Goal: Information Seeking & Learning: Learn about a topic

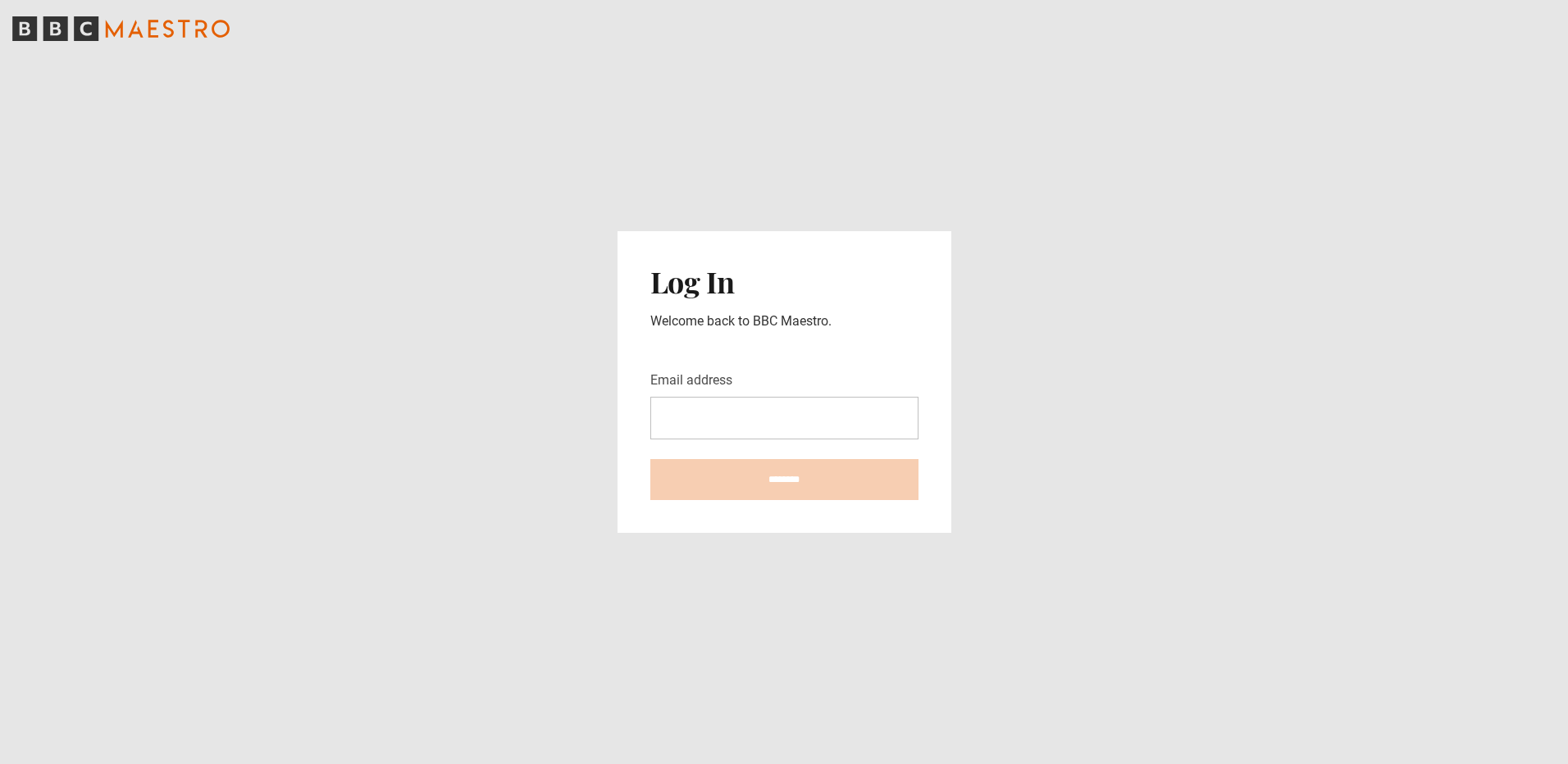
click at [727, 404] on input "Email address" at bounding box center [784, 418] width 269 height 43
click at [698, 420] on input "Email address" at bounding box center [784, 418] width 269 height 43
type input "**********"
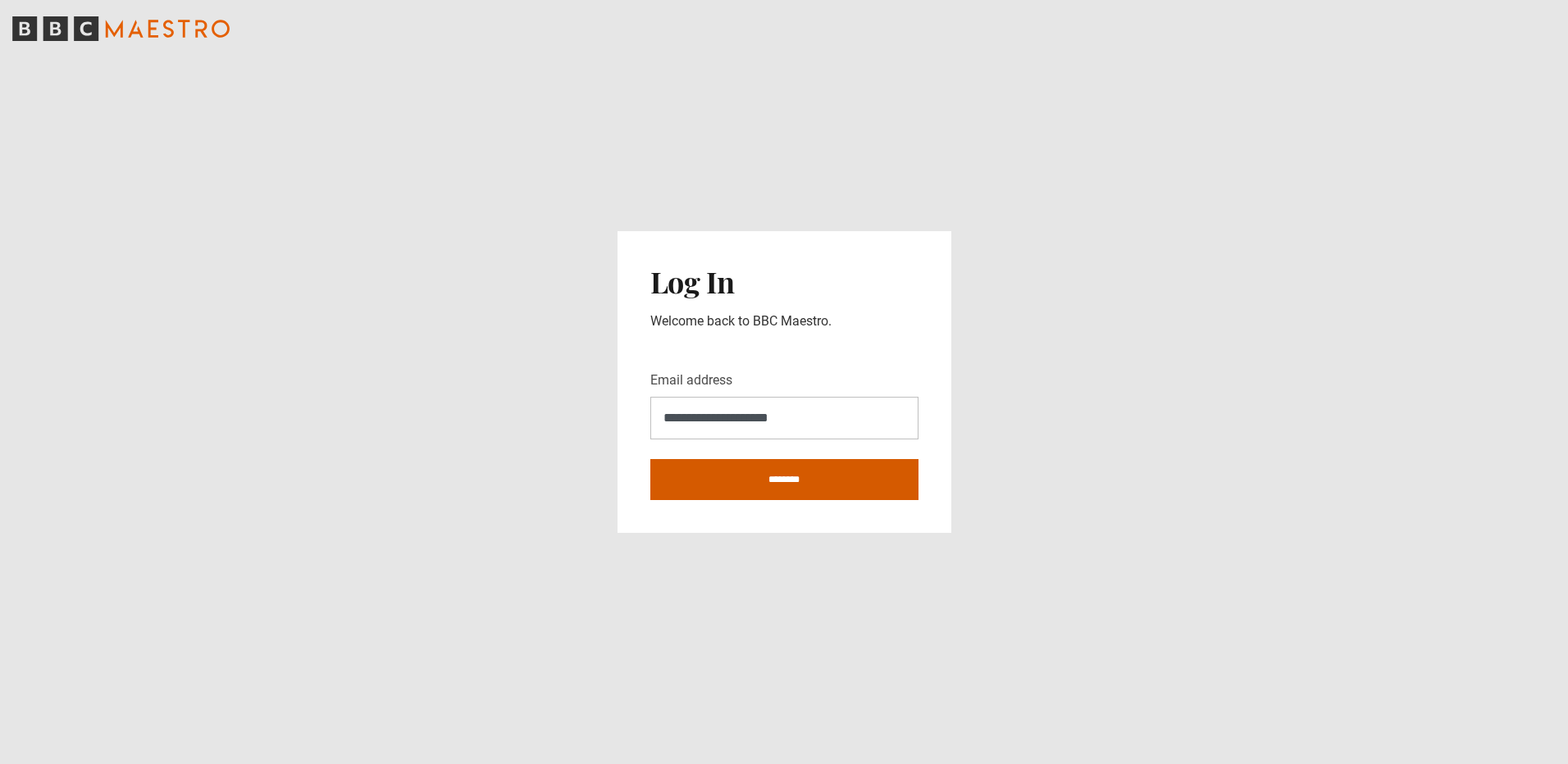
click at [666, 491] on input "********" at bounding box center [784, 479] width 269 height 41
type input "**********"
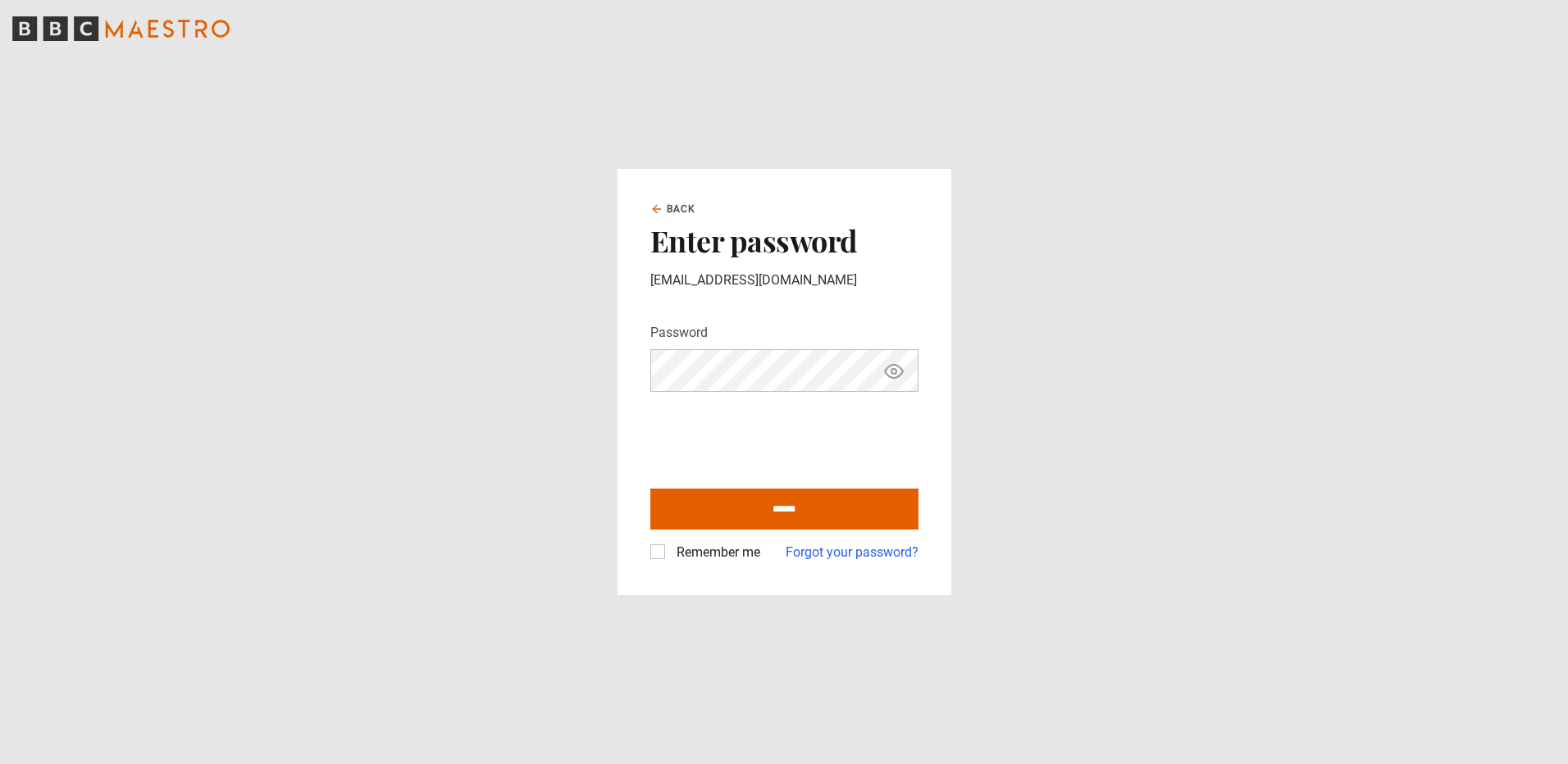
click at [902, 376] on icon "Show password" at bounding box center [893, 371] width 20 height 19
click at [670, 550] on label "Remember me" at bounding box center [715, 553] width 90 height 19
click at [709, 503] on input "******" at bounding box center [784, 509] width 269 height 41
type input "**********"
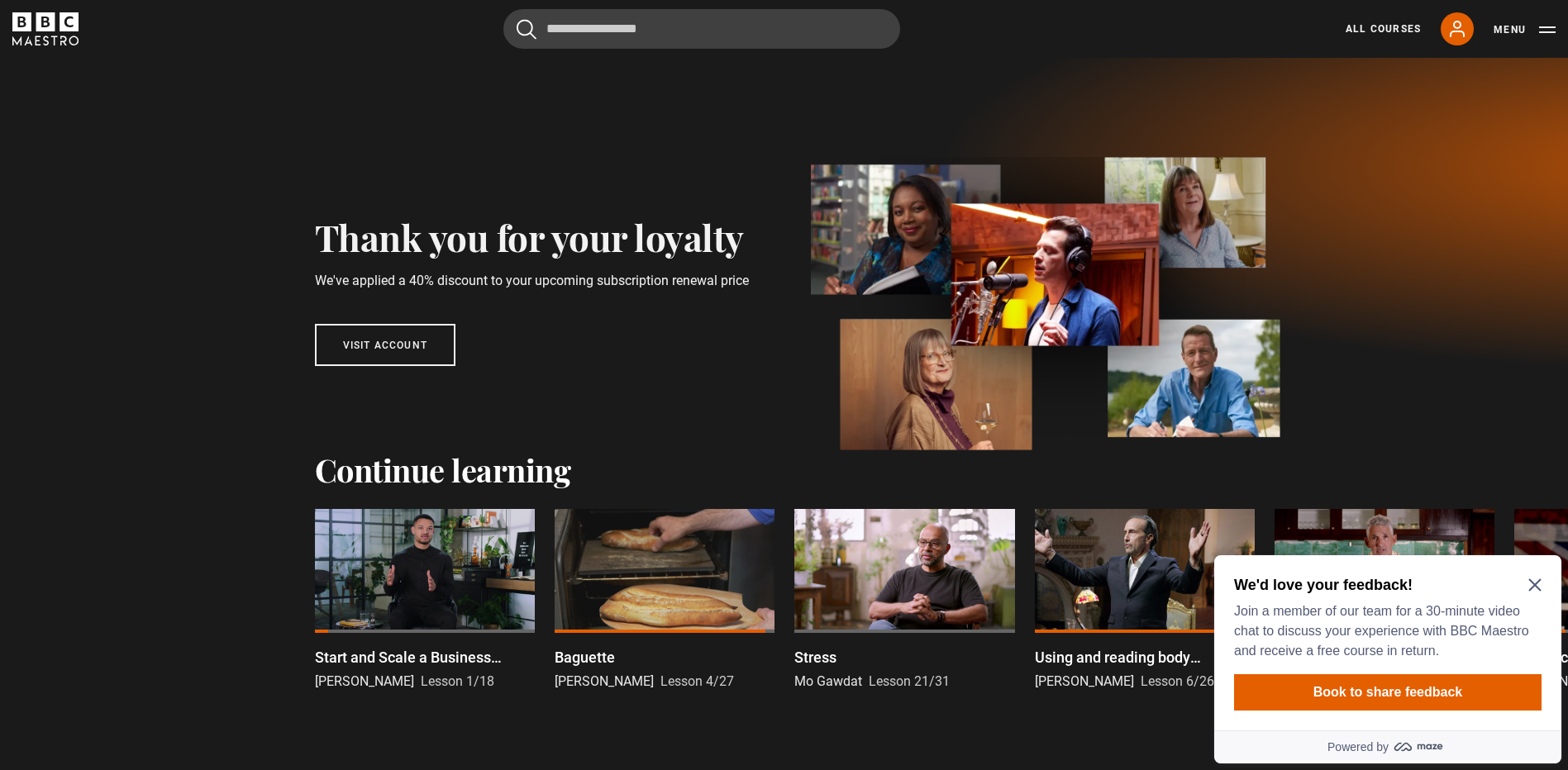
click at [427, 565] on div at bounding box center [425, 571] width 220 height 124
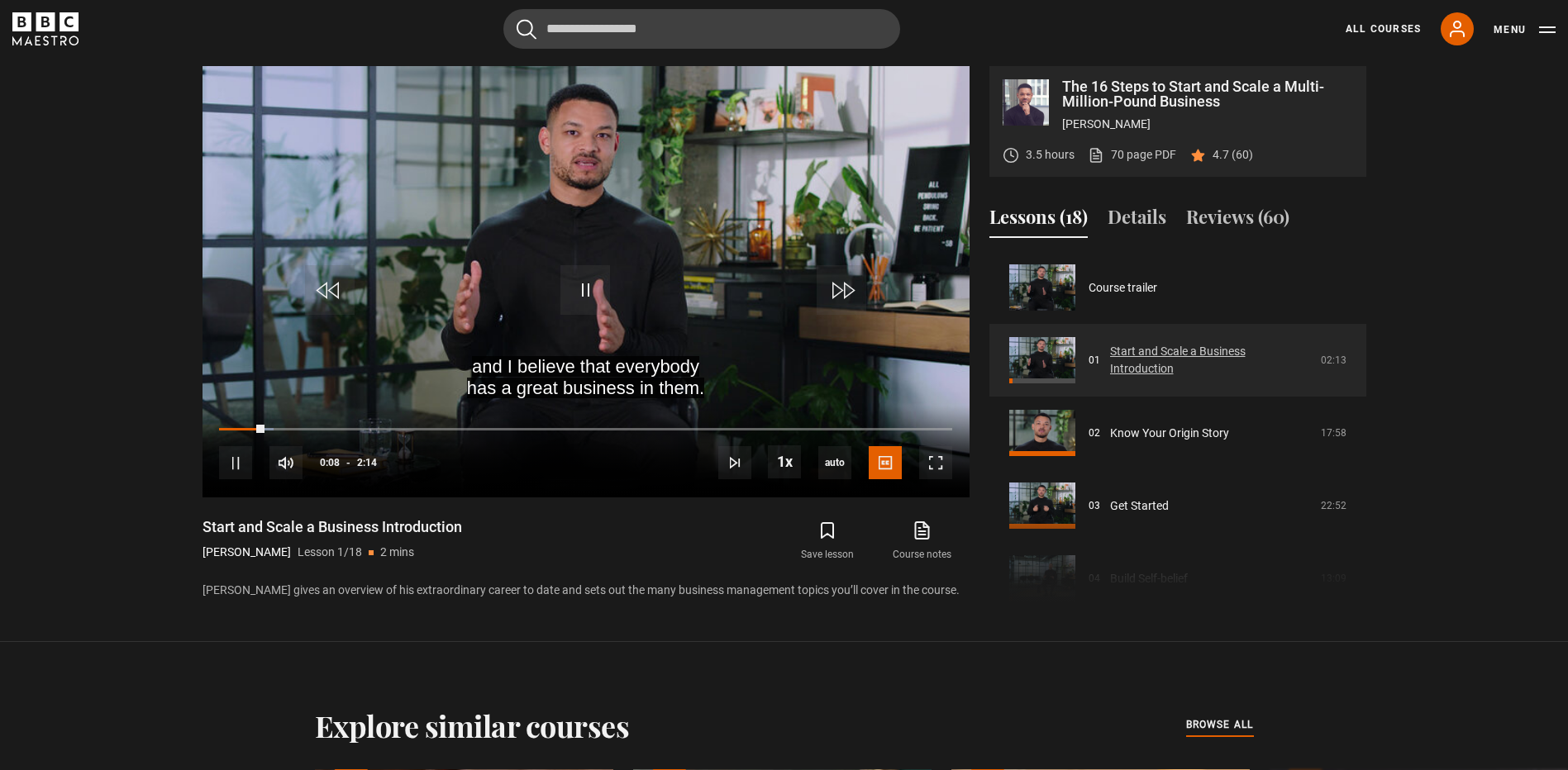
click at [1149, 352] on link "Start and Scale a Business Introduction" at bounding box center [1211, 360] width 201 height 35
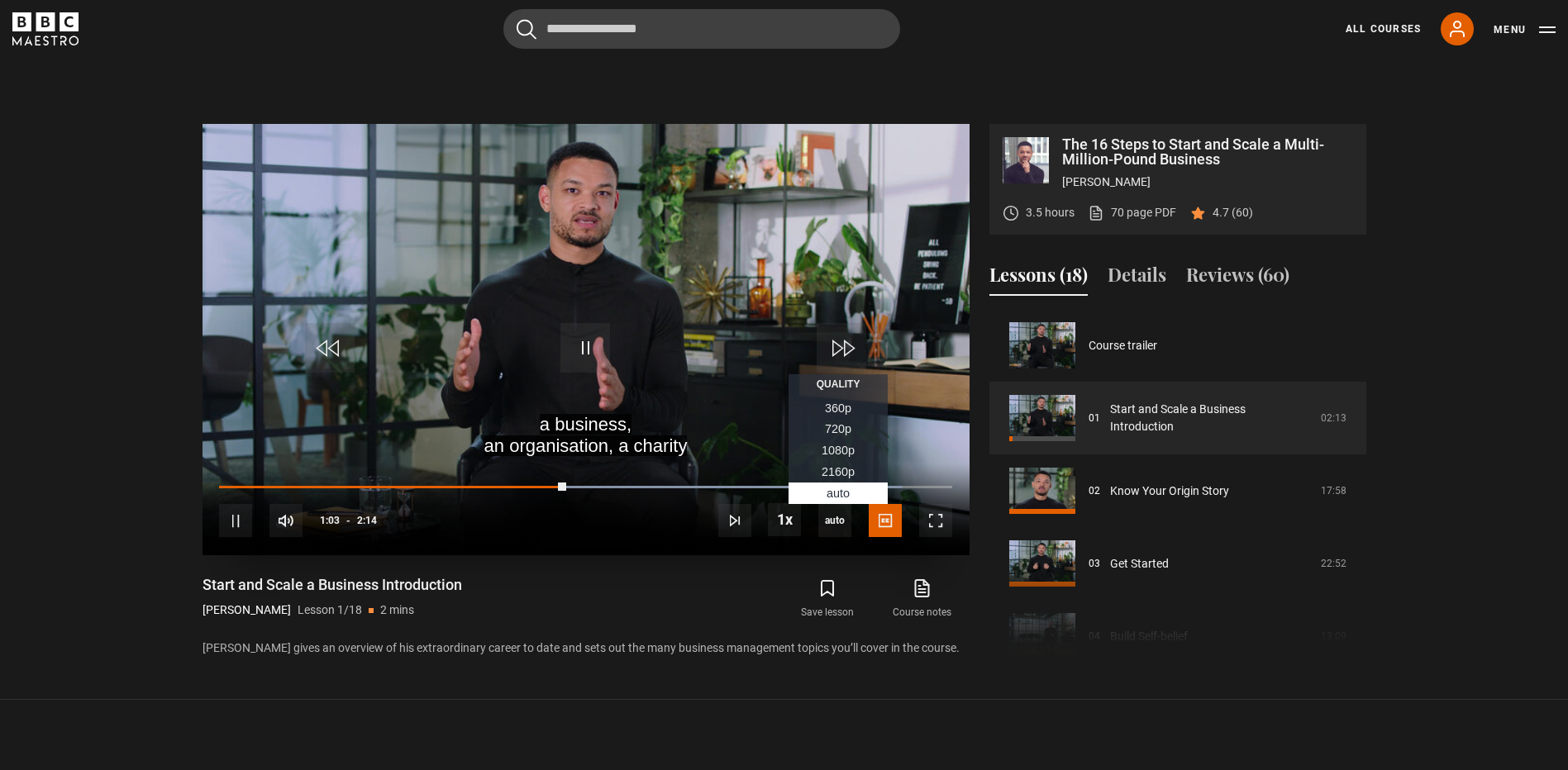
scroll to position [720, 0]
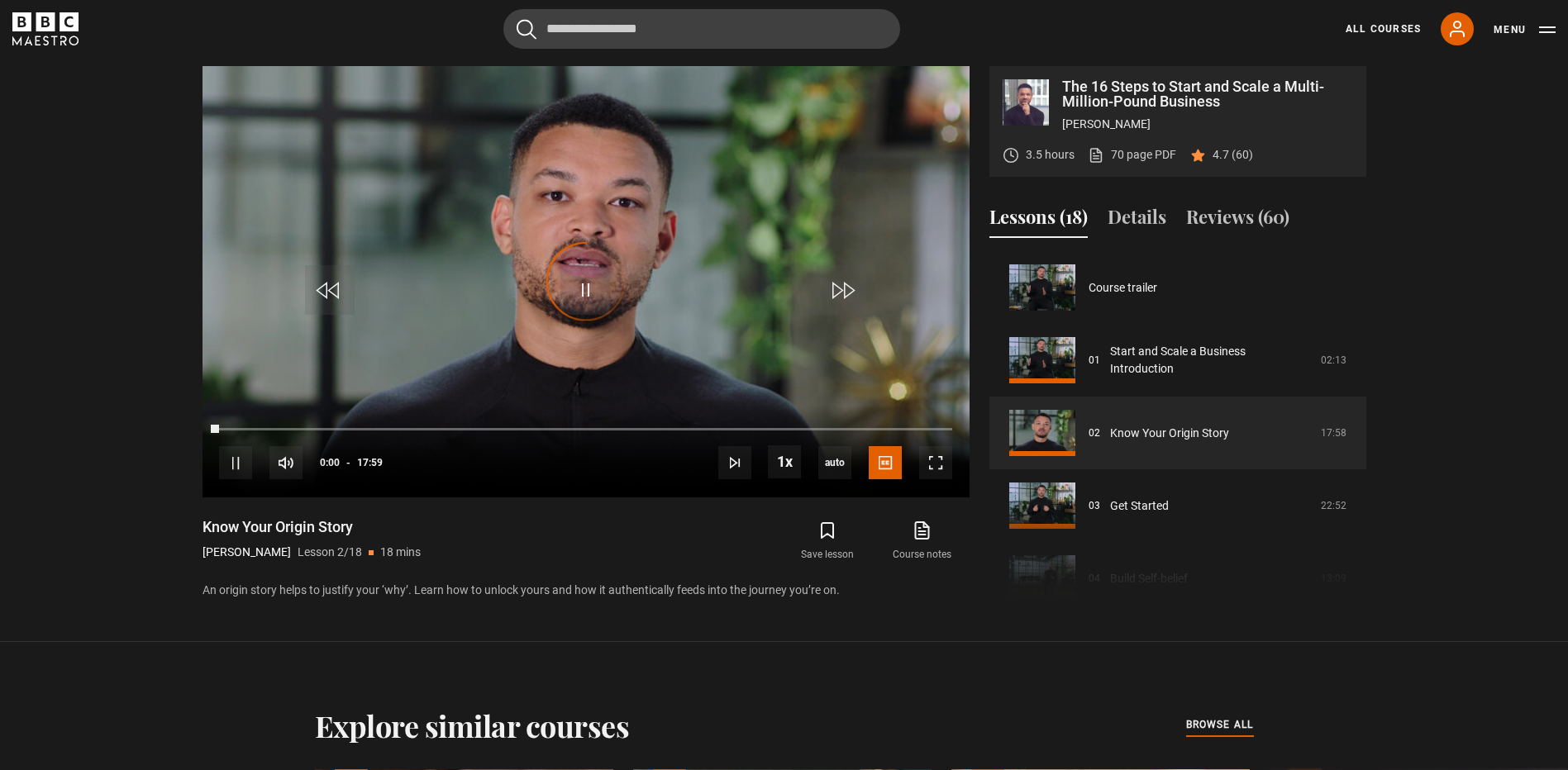
scroll to position [72, 0]
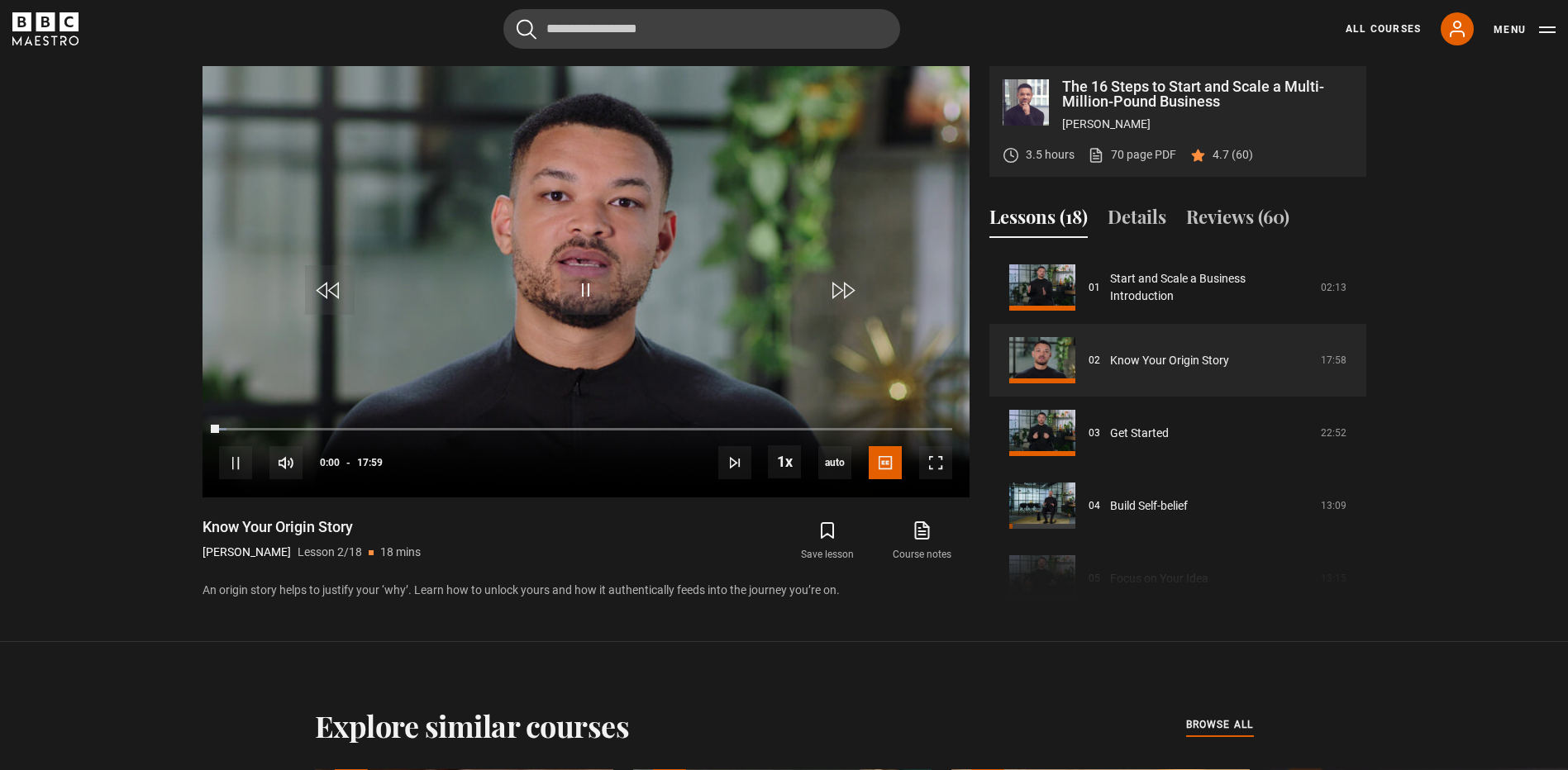
drag, startPoint x: 352, startPoint y: 43, endPoint x: 1536, endPoint y: 590, distance: 1304.2
click at [1536, 590] on section "The 16 Steps to Start and Scale a Multi-Million-Pound Business [PERSON_NAME] 3.…" at bounding box center [784, 321] width 1568 height 642
click at [1142, 153] on link "70 page PDF (opens in new tab)" at bounding box center [1132, 155] width 88 height 17
click at [510, 424] on div "10s Skip Back 10 seconds Pause 10s Skip Forward 10 seconds Loaded : 34.75% 07:5…" at bounding box center [586, 451] width 767 height 92
click at [510, 426] on div "10s Skip Back 10 seconds Pause 10s Skip Forward 10 seconds Loaded : 34.75% 07:5…" at bounding box center [586, 451] width 767 height 92
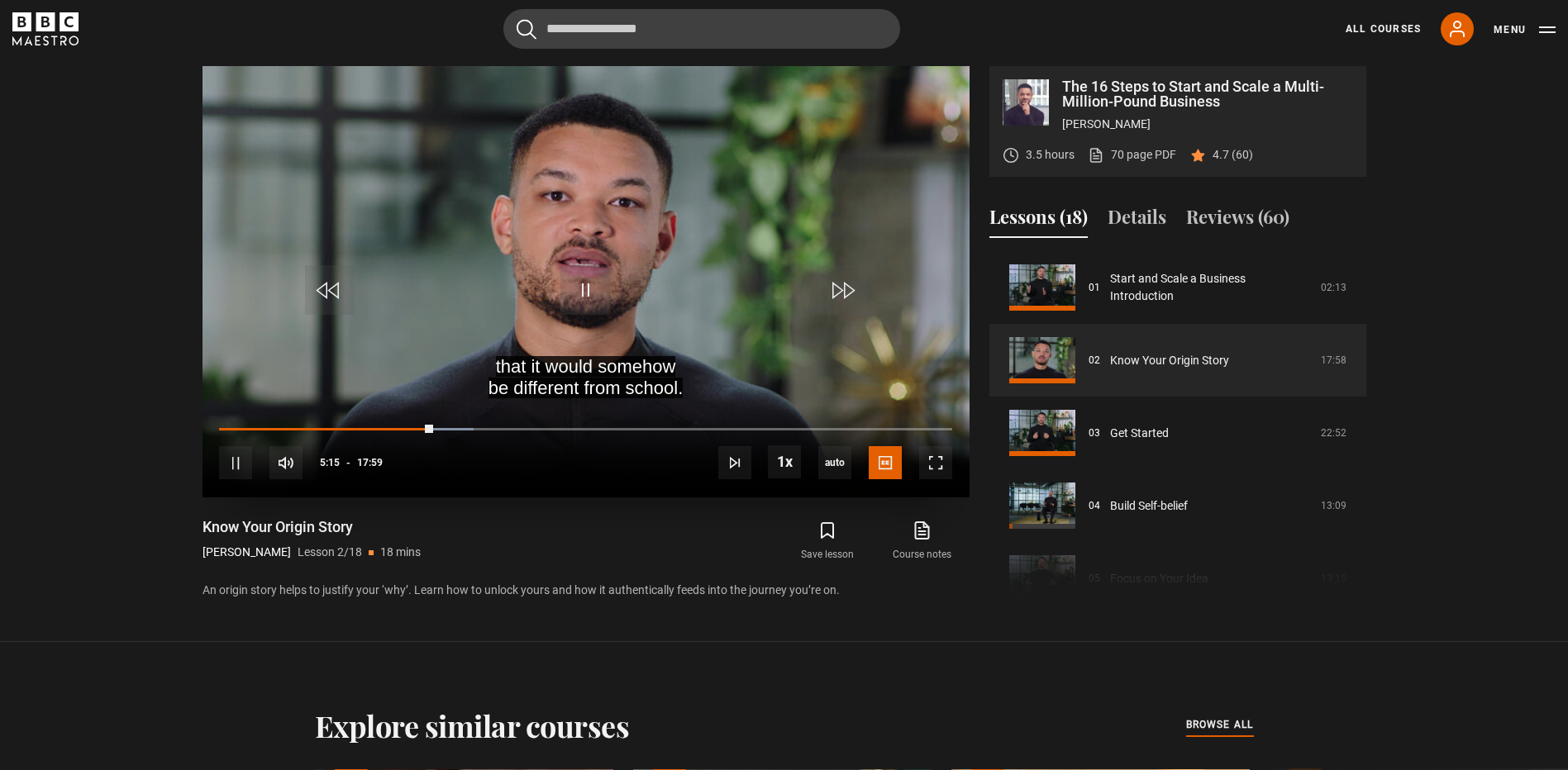
click at [493, 434] on div "10s Skip Back 10 seconds Pause 10s Skip Forward 10 seconds Loaded : 34.75% 07:0…" at bounding box center [586, 451] width 767 height 92
click at [493, 426] on div "10s Skip Back 10 seconds Pause 10s Skip Forward 10 seconds Loaded : 34.75% 06:4…" at bounding box center [586, 451] width 767 height 92
click at [499, 426] on div "10s Skip Back 10 seconds Pause 10s Skip Forward 10 seconds Loaded : 35.22% 06:4…" at bounding box center [586, 451] width 767 height 92
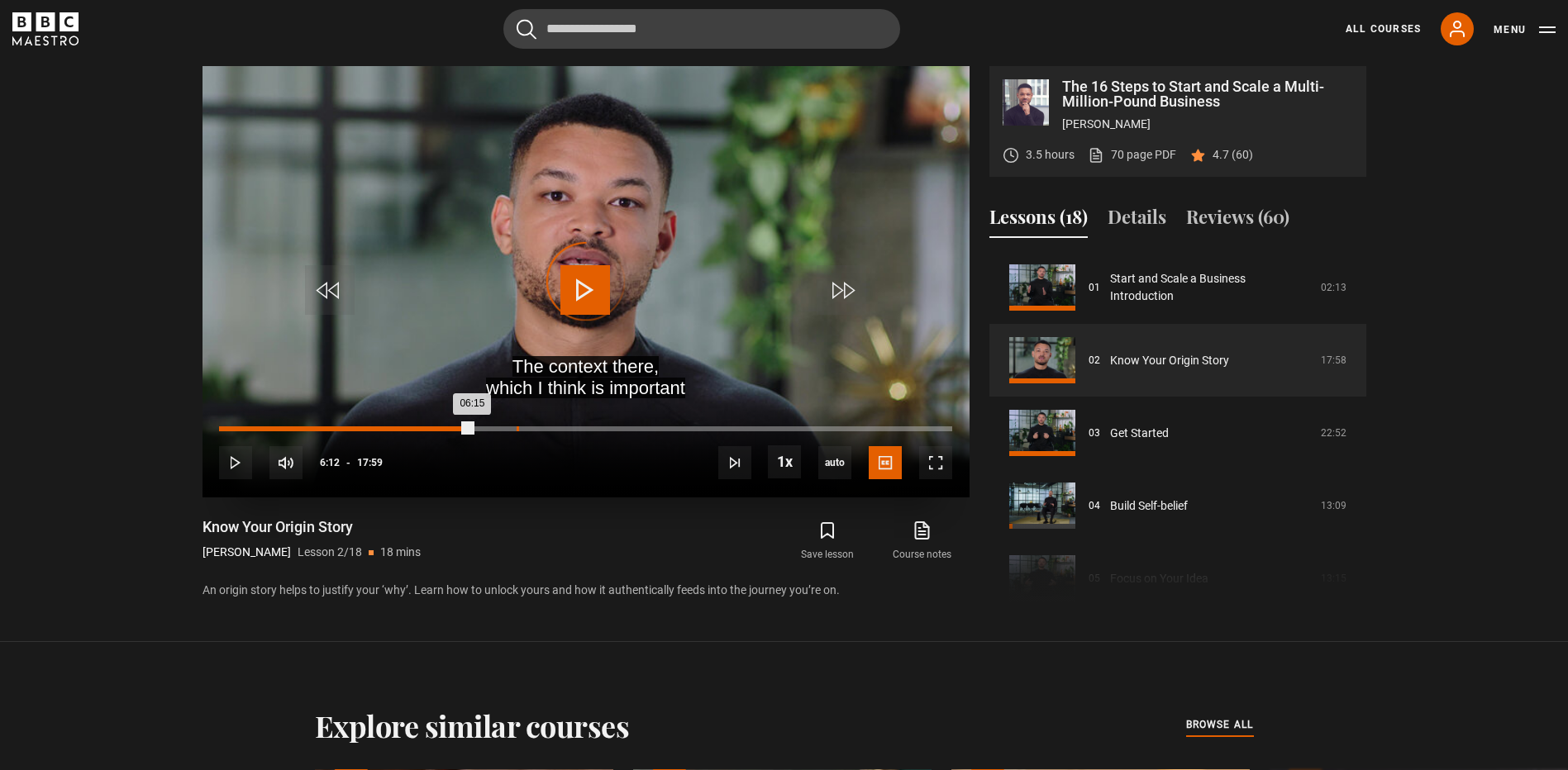
drag, startPoint x: 427, startPoint y: 427, endPoint x: 516, endPoint y: 426, distance: 89.0
click at [516, 426] on div "Loaded : 0.00% 07:18 06:15" at bounding box center [585, 429] width 733 height 5
drag, startPoint x: 514, startPoint y: 425, endPoint x: 475, endPoint y: 425, distance: 39.0
click at [475, 425] on div "10s Skip Back 10 seconds Play 10s Skip Forward 10 seconds Loaded : 0.00% 07:11 …" at bounding box center [586, 451] width 767 height 92
click at [429, 424] on div "10s Skip Back 10 seconds Pause 10s Skip Forward 10 seconds Loaded : 36.14% 04:5…" at bounding box center [586, 451] width 767 height 92
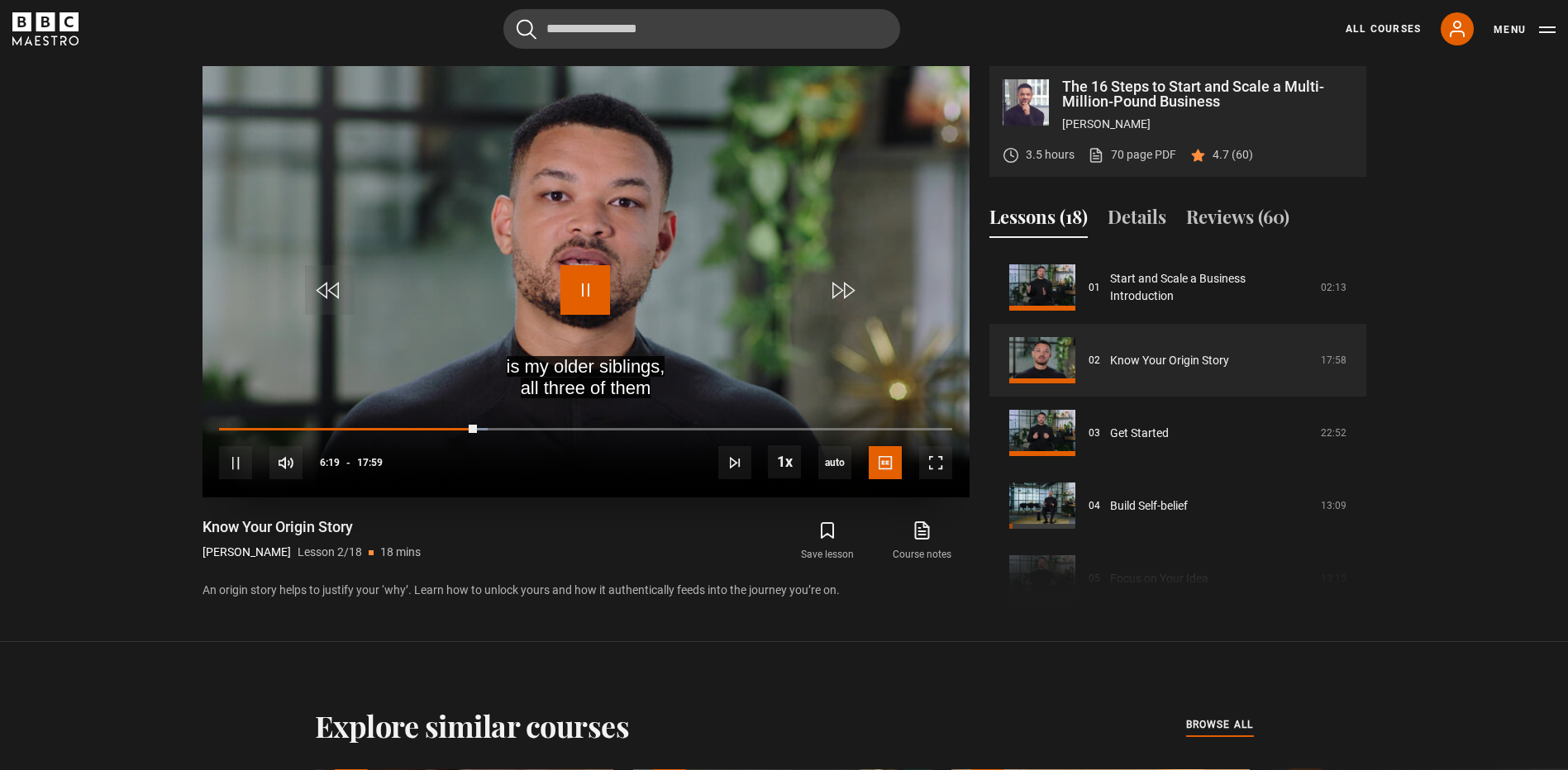
click at [582, 285] on span "Video Player" at bounding box center [585, 290] width 50 height 50
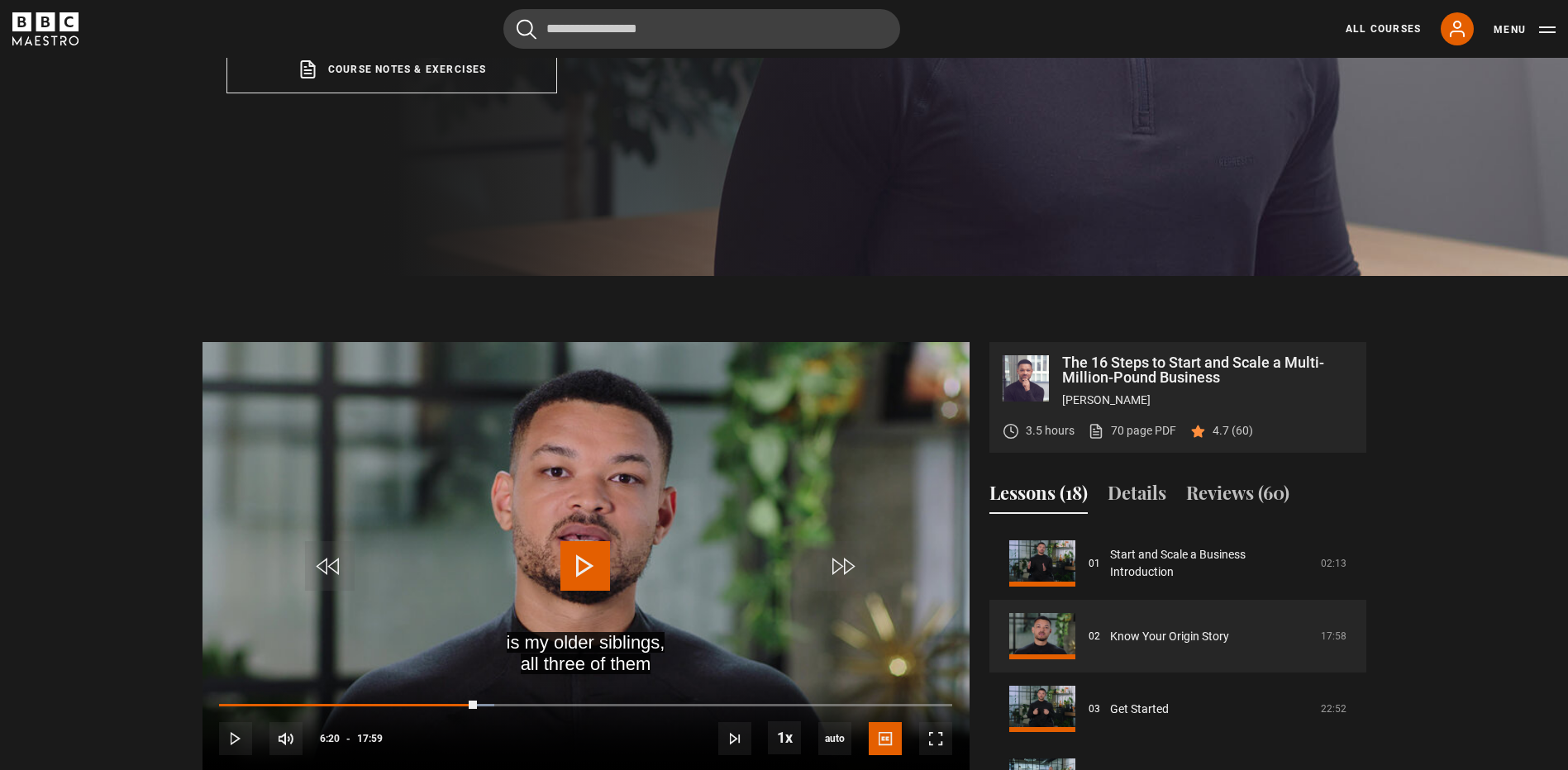
scroll to position [469, 0]
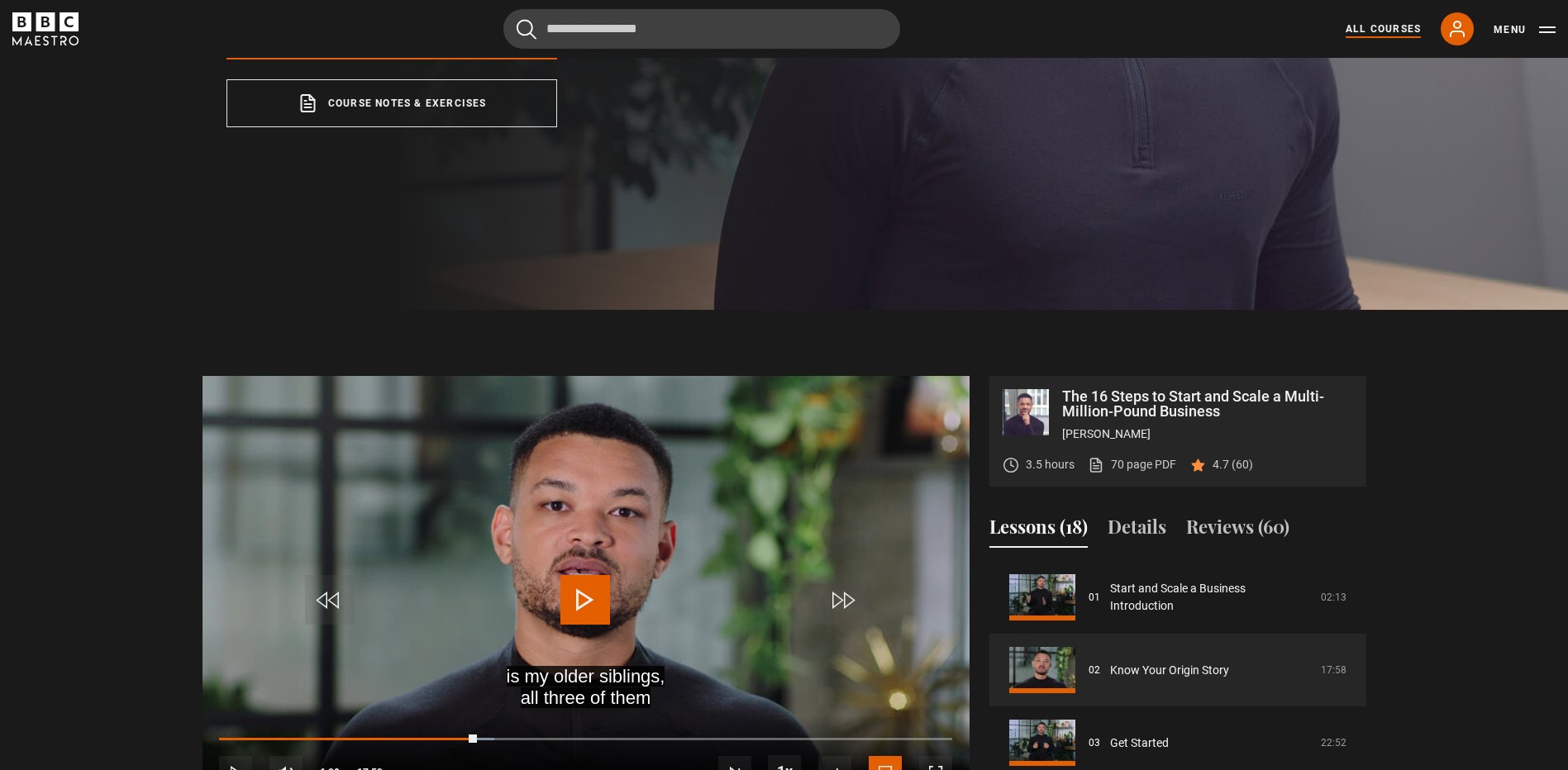
click at [1382, 26] on link "All Courses" at bounding box center [1383, 29] width 75 height 15
